Goal: Navigation & Orientation: Find specific page/section

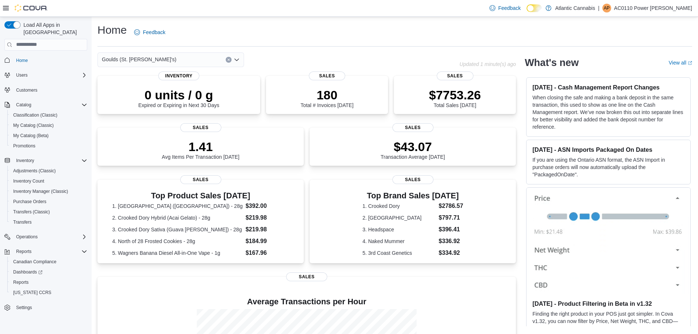
click at [236, 62] on icon "Open list of options" at bounding box center [237, 60] width 6 height 6
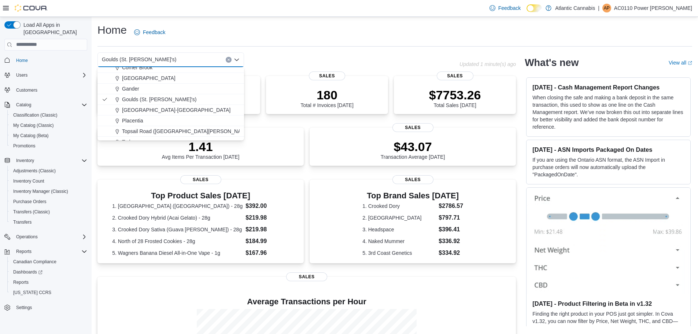
scroll to position [44, 0]
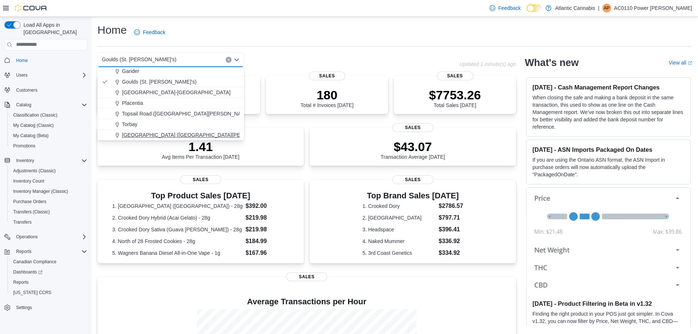
click at [144, 132] on span "[GEOGRAPHIC_DATA] ([GEOGRAPHIC_DATA][PERSON_NAME])" at bounding box center [199, 134] width 154 height 7
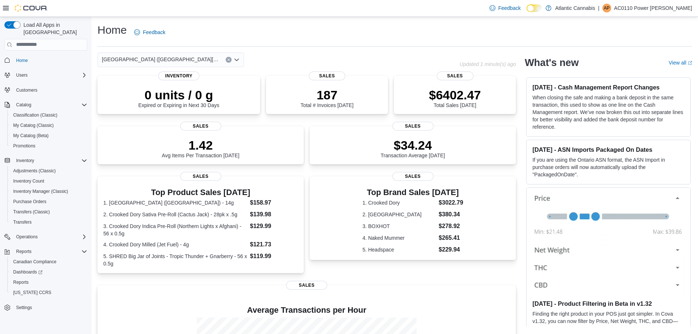
click at [236, 59] on icon "Open list of options" at bounding box center [237, 60] width 6 height 6
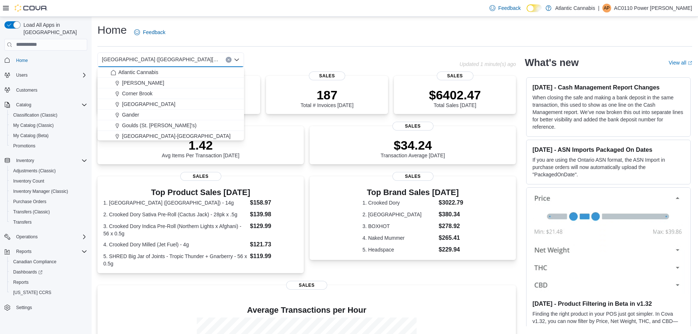
click at [237, 59] on icon "Close list of options" at bounding box center [237, 60] width 6 height 6
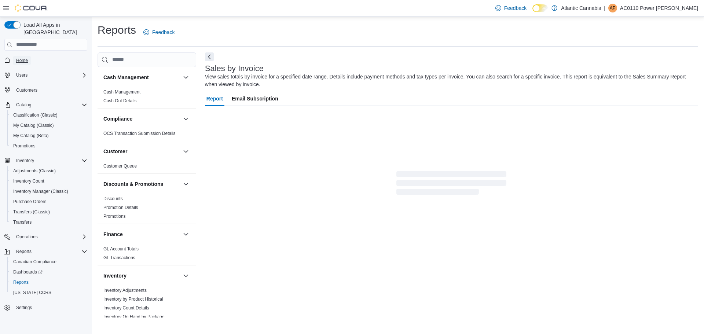
click at [22, 58] on span "Home" at bounding box center [22, 61] width 12 height 6
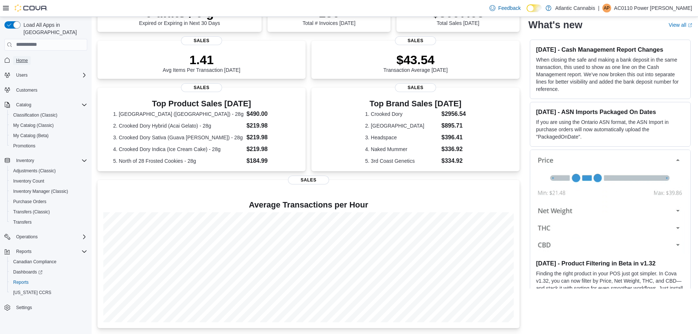
scroll to position [102, 0]
